Goal: Task Accomplishment & Management: Manage account settings

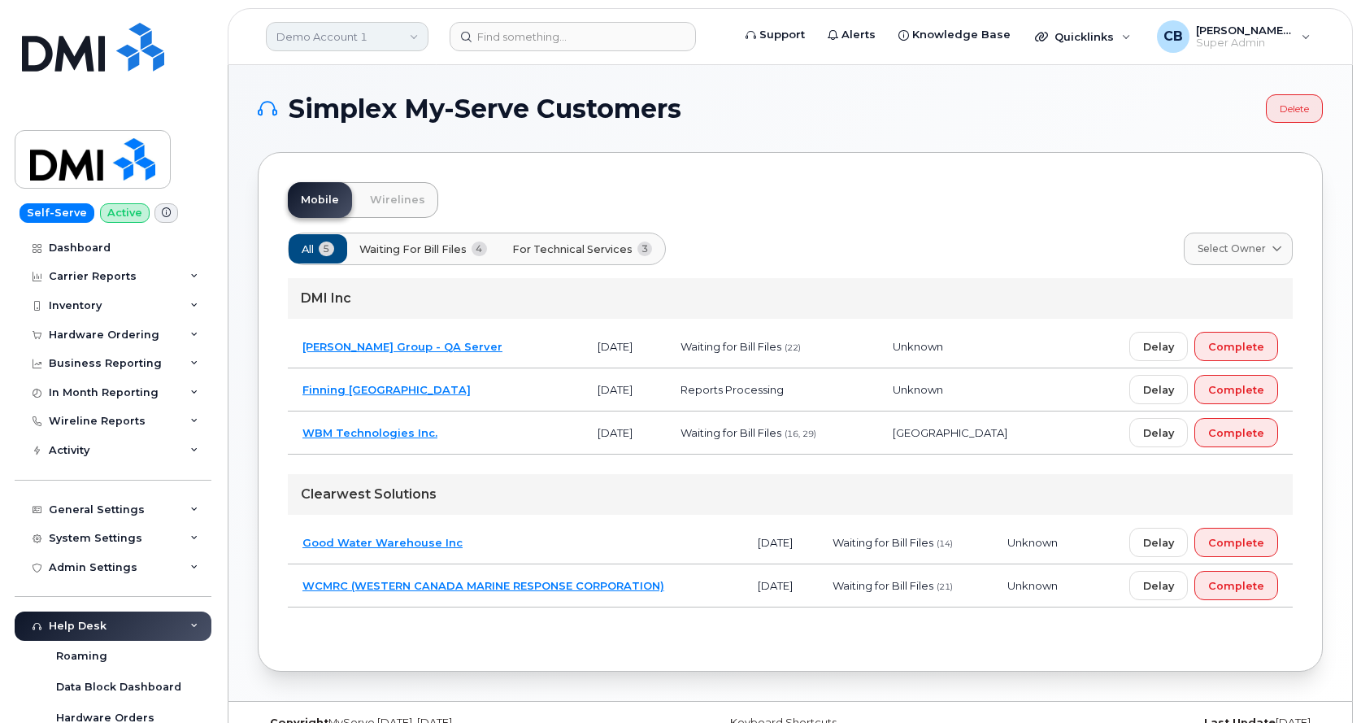
click at [332, 41] on link "Demo Account 1" at bounding box center [347, 36] width 163 height 29
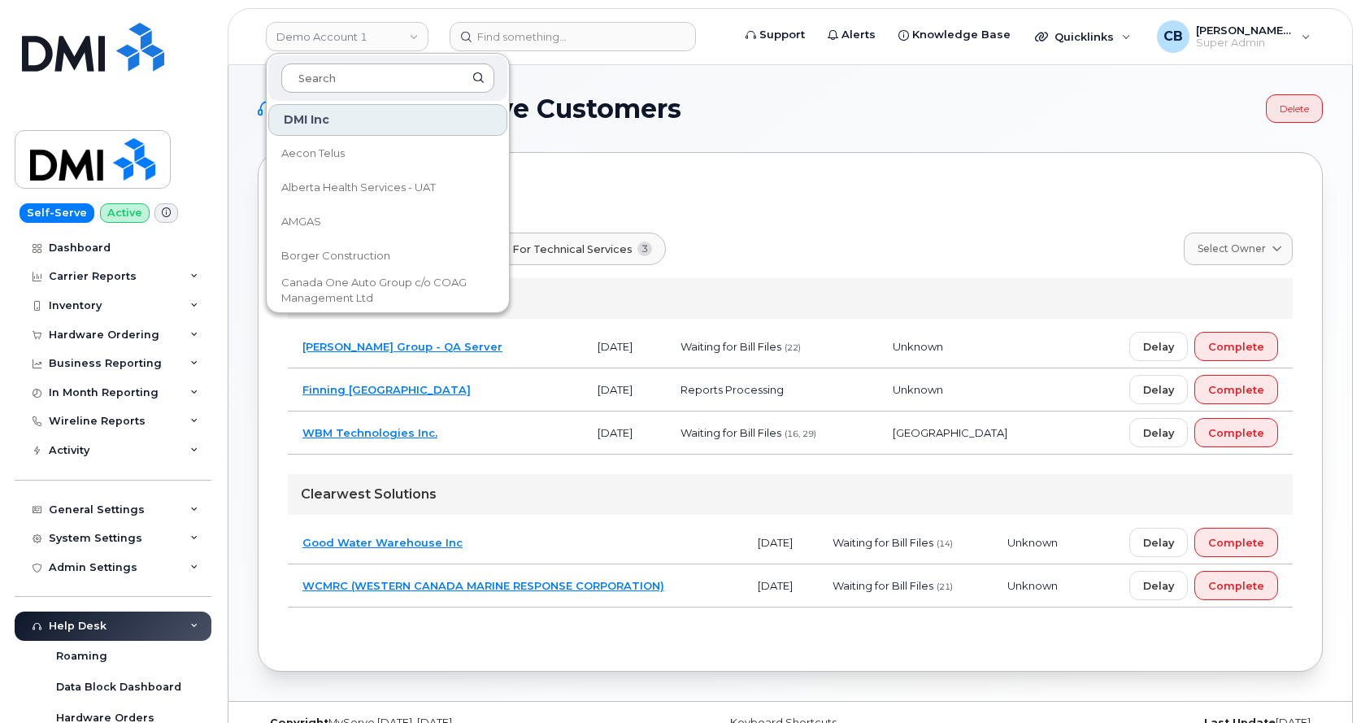
click at [332, 82] on input at bounding box center [387, 77] width 213 height 29
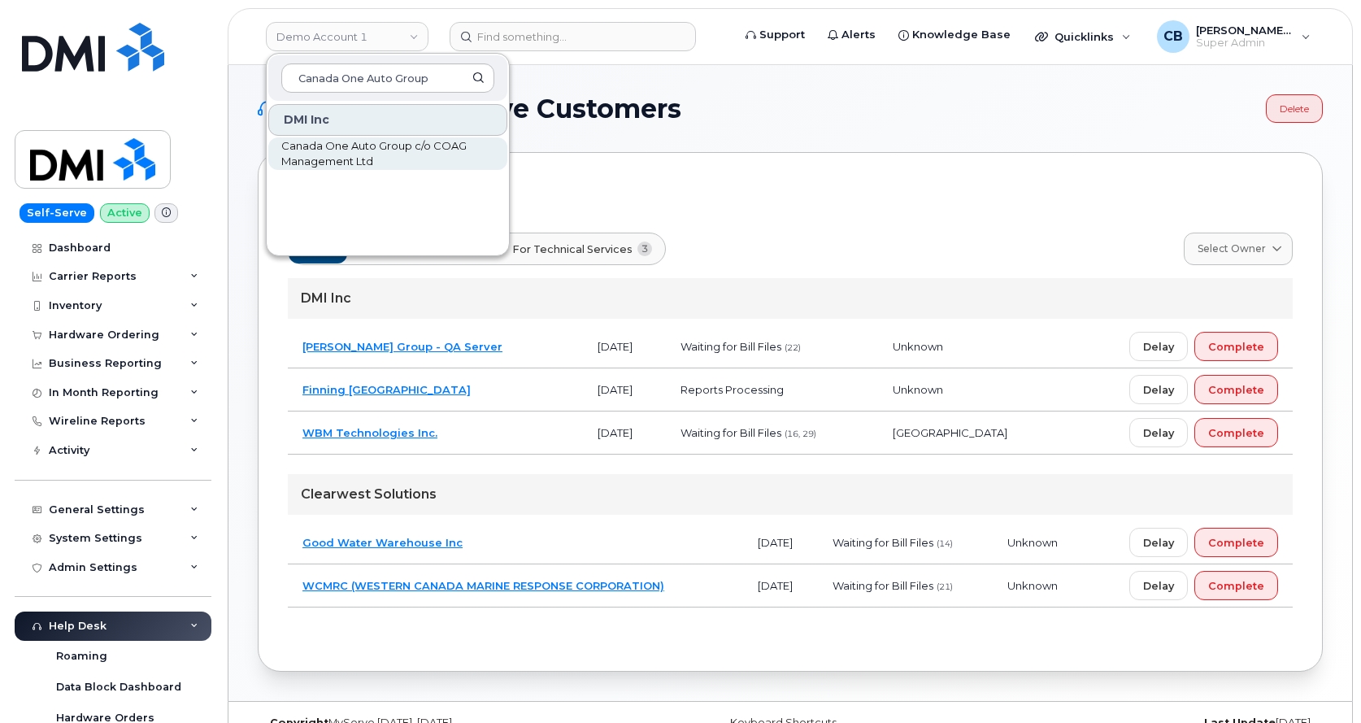
type input "Canada One Auto Group"
click at [332, 157] on span "Canada One Auto Group c/o COAG Management Ltd" at bounding box center [374, 154] width 187 height 32
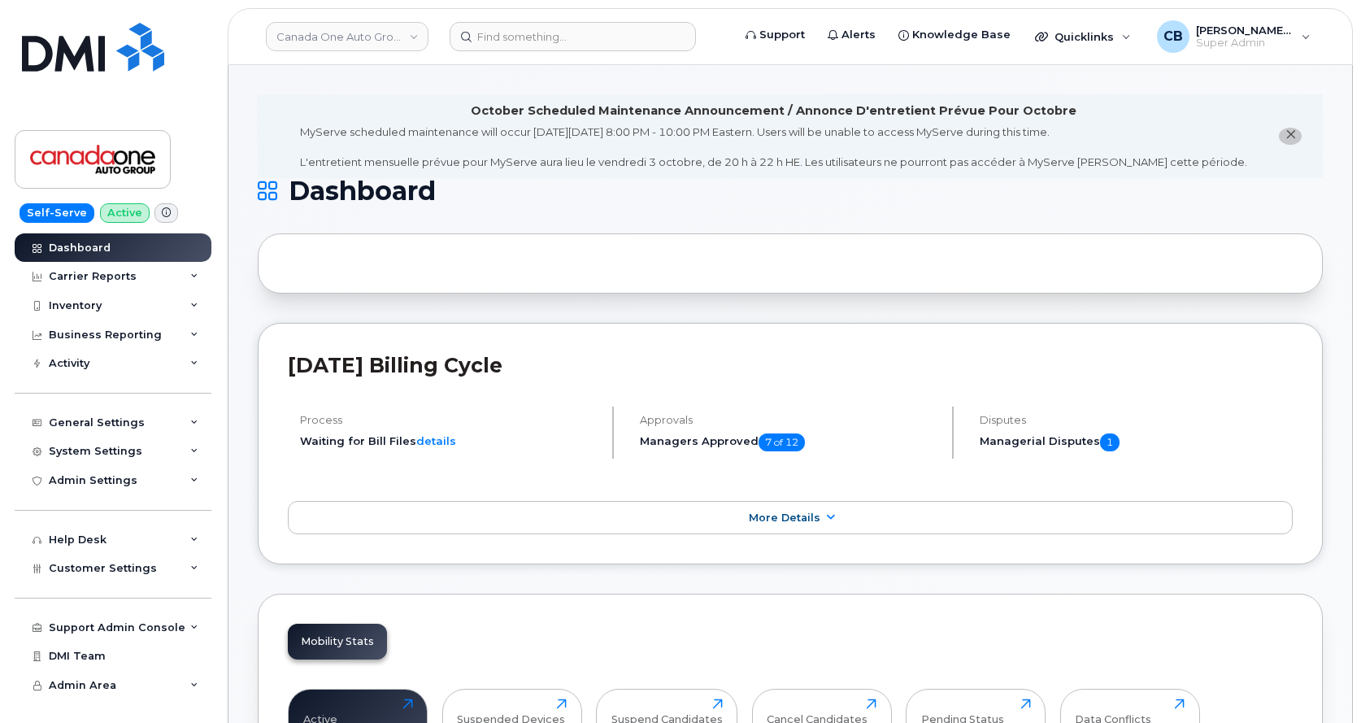
click at [1289, 131] on icon "close notification" at bounding box center [1290, 134] width 11 height 11
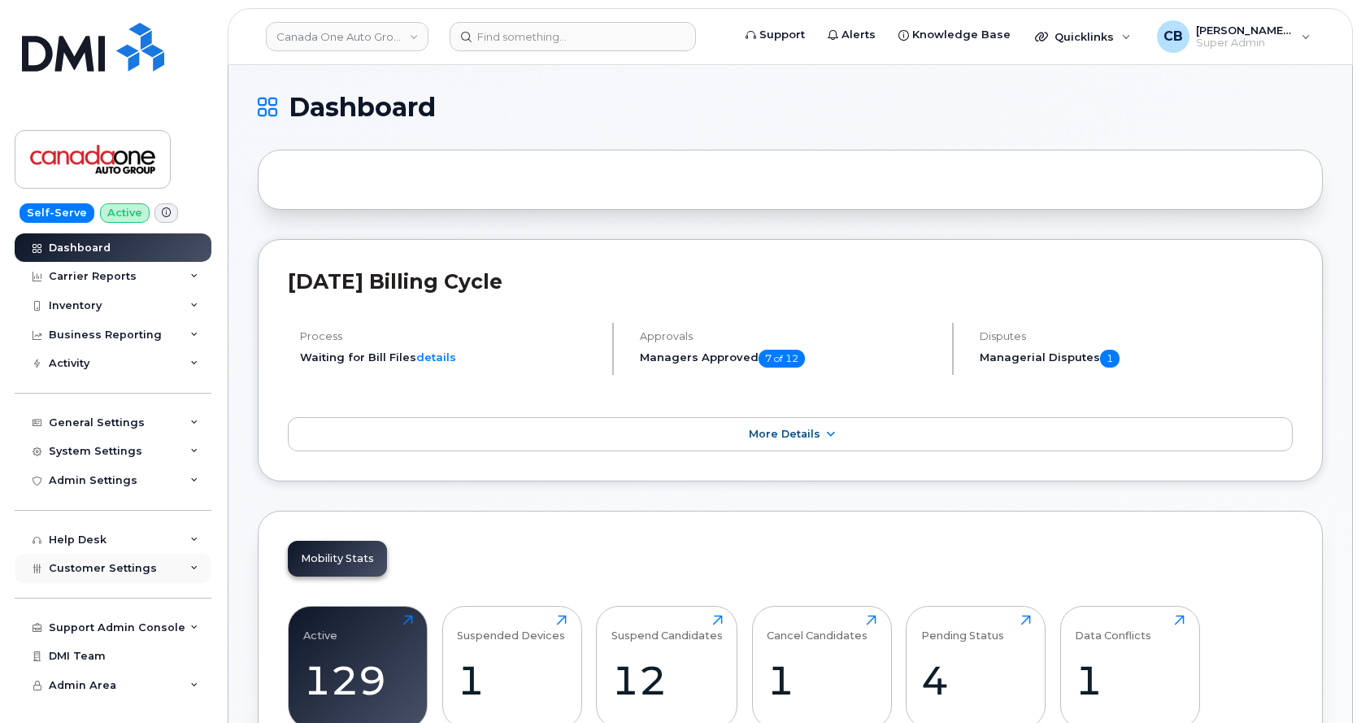
click at [129, 566] on span "Customer Settings" at bounding box center [103, 568] width 108 height 12
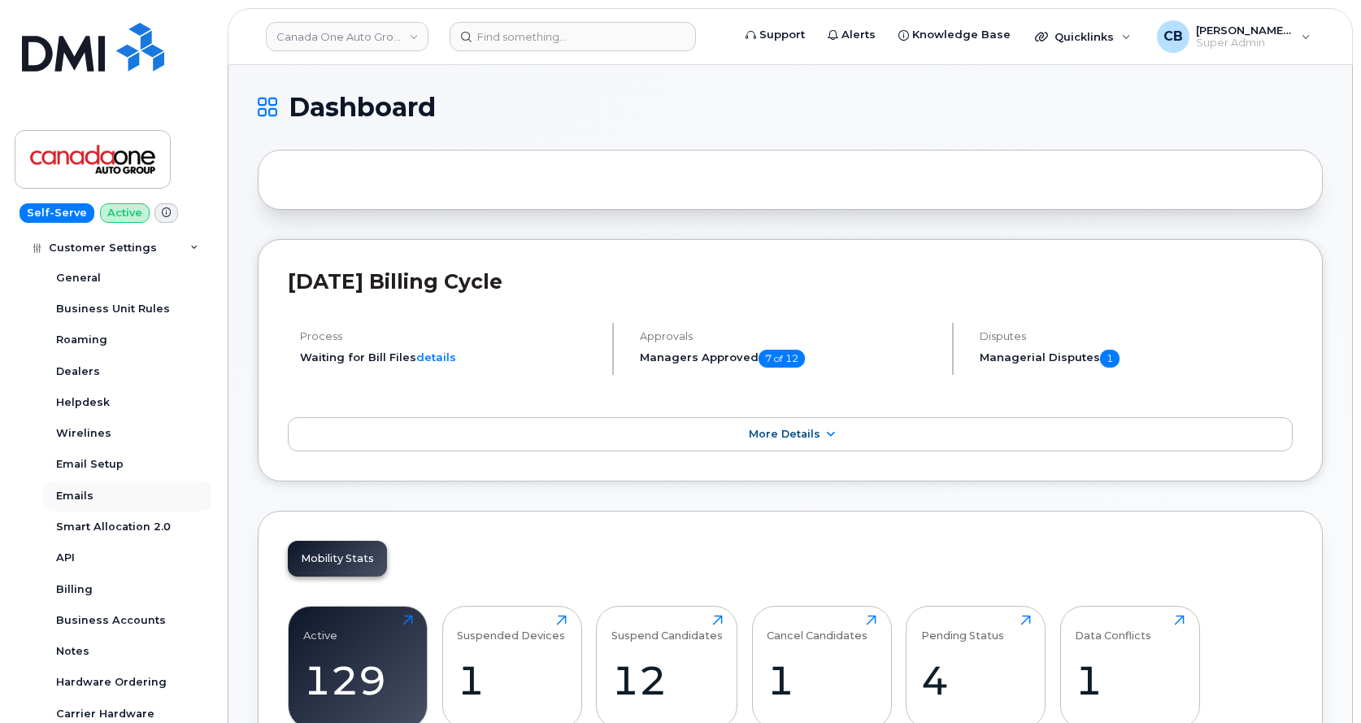
scroll to position [325, 0]
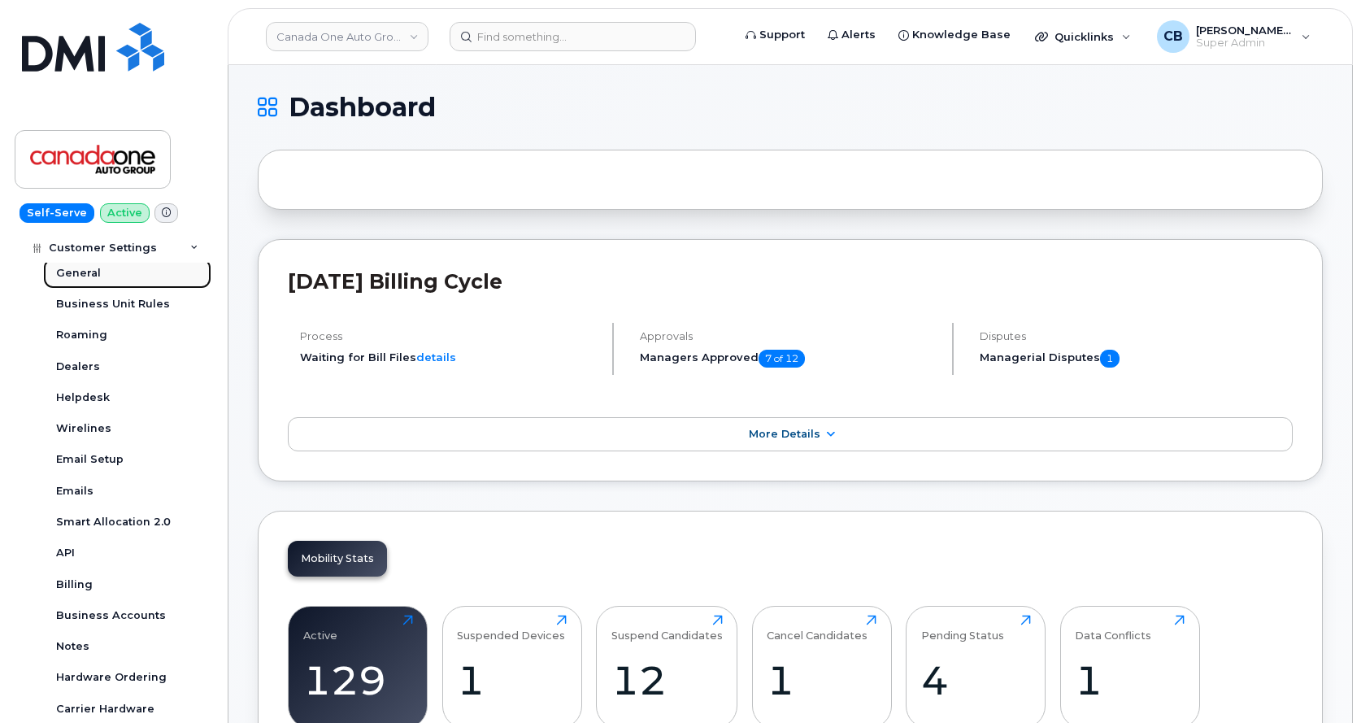
click at [80, 269] on div "General" at bounding box center [78, 273] width 45 height 15
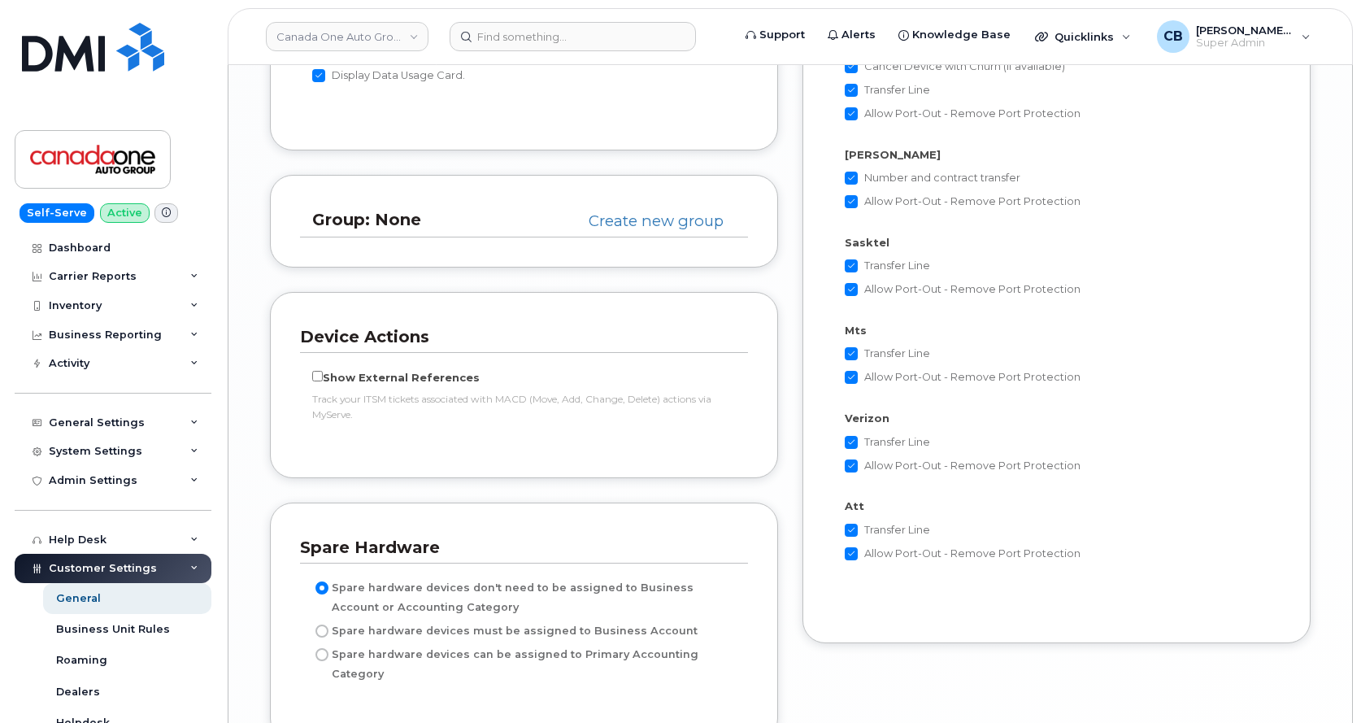
scroll to position [3089, 0]
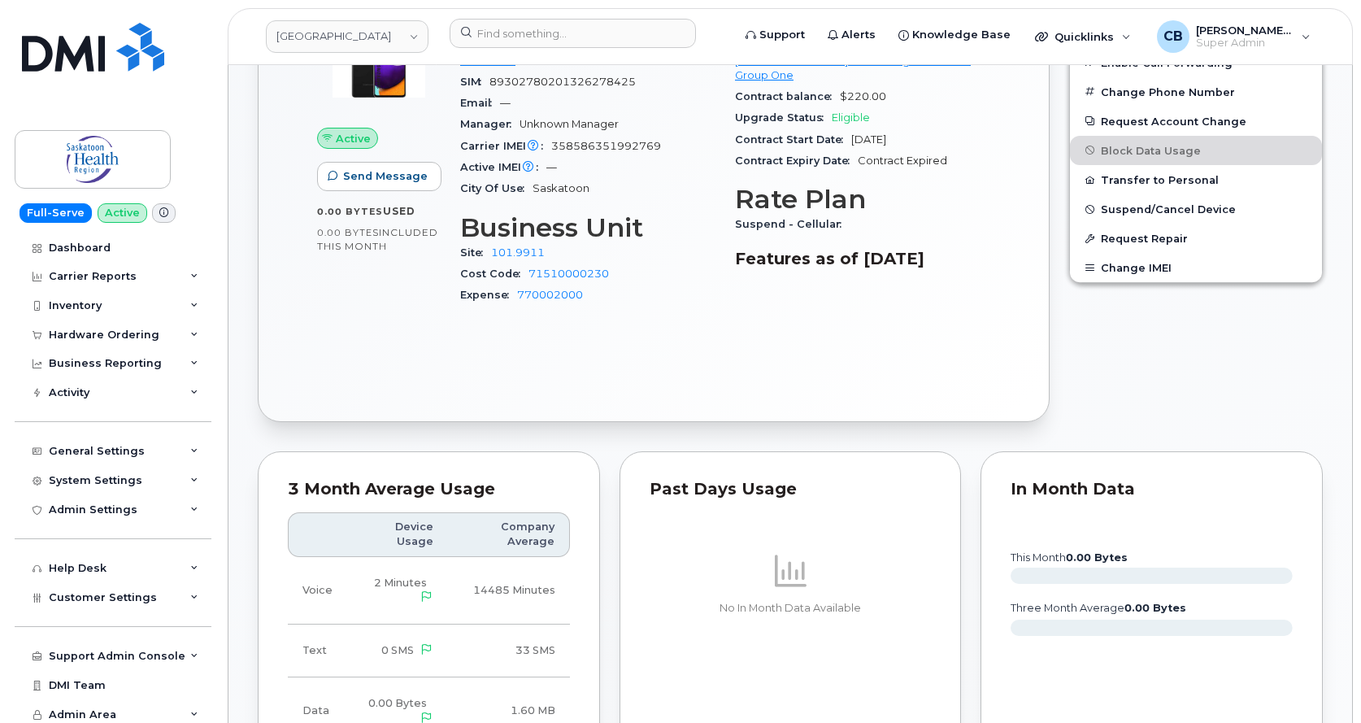
scroll to position [325, 0]
